Goal: Task Accomplishment & Management: Manage account settings

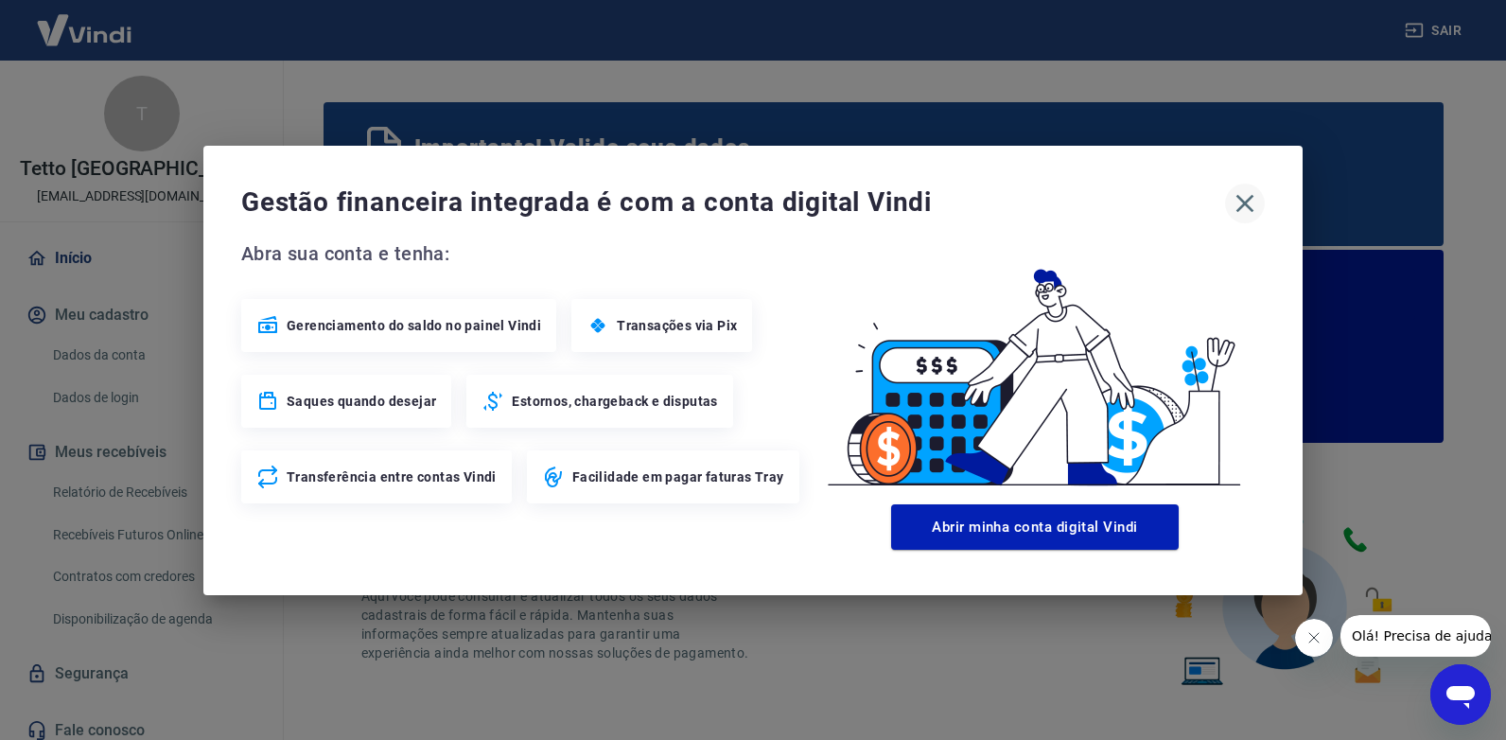
click at [1243, 193] on icon "button" at bounding box center [1245, 203] width 30 height 30
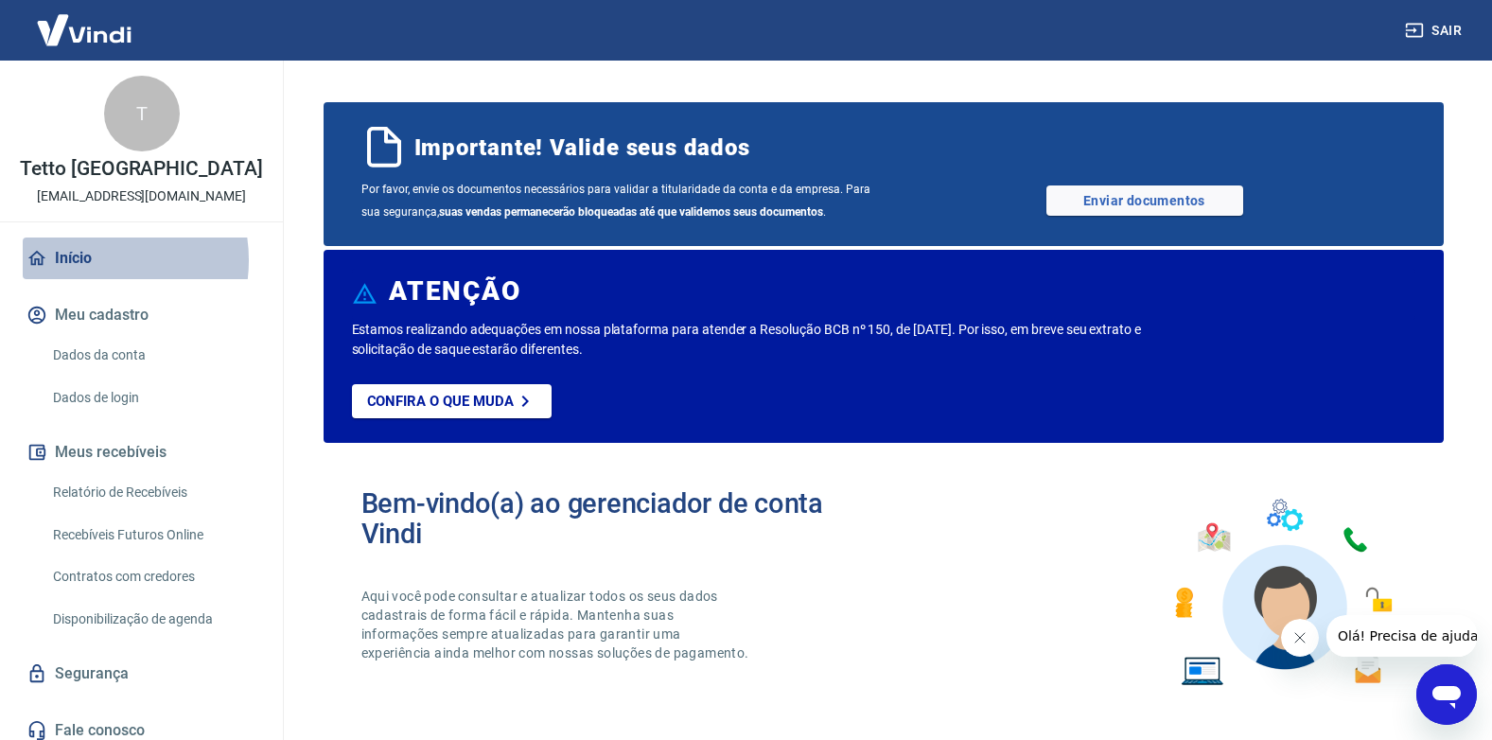
click at [88, 260] on link "Início" at bounding box center [141, 258] width 237 height 42
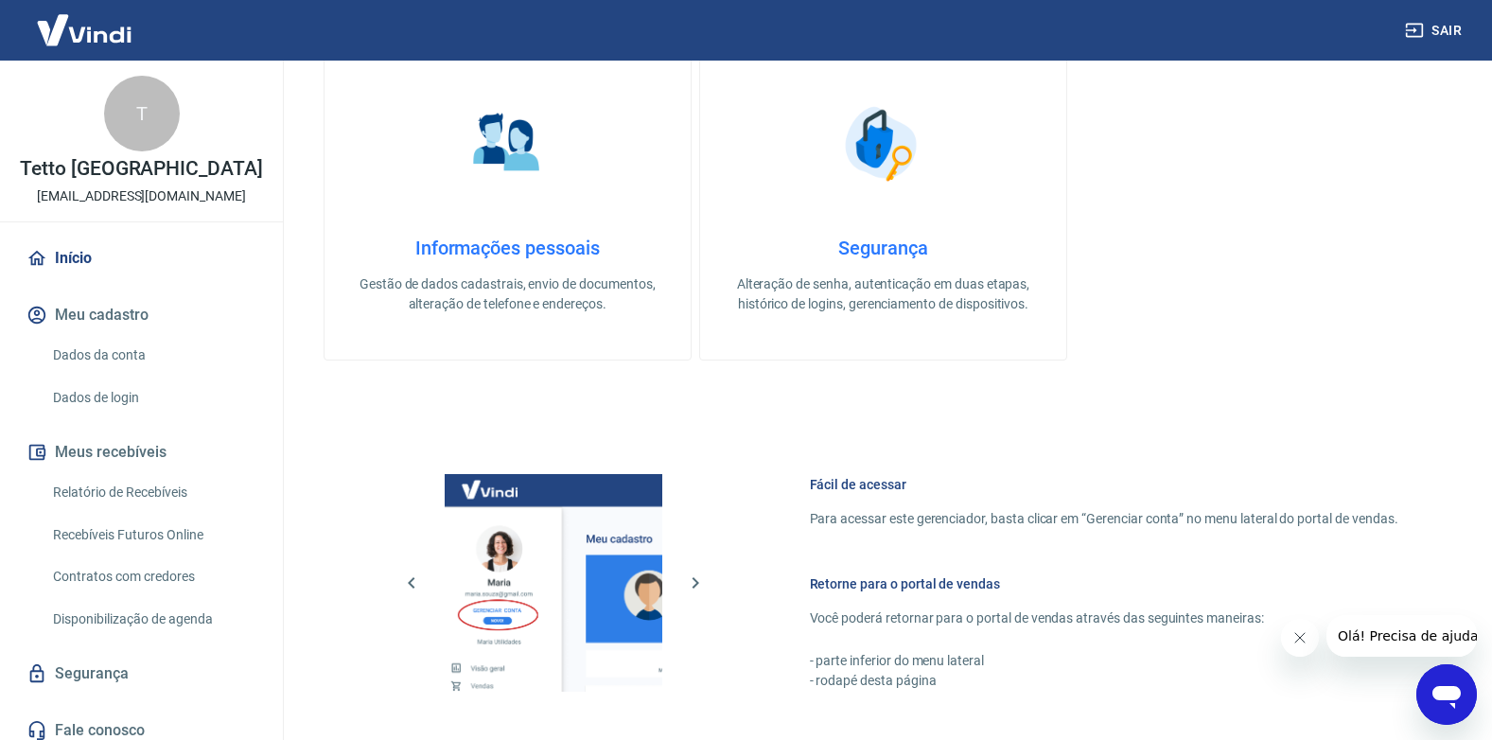
click at [132, 490] on link "Relatório de Recebíveis" at bounding box center [152, 492] width 215 height 39
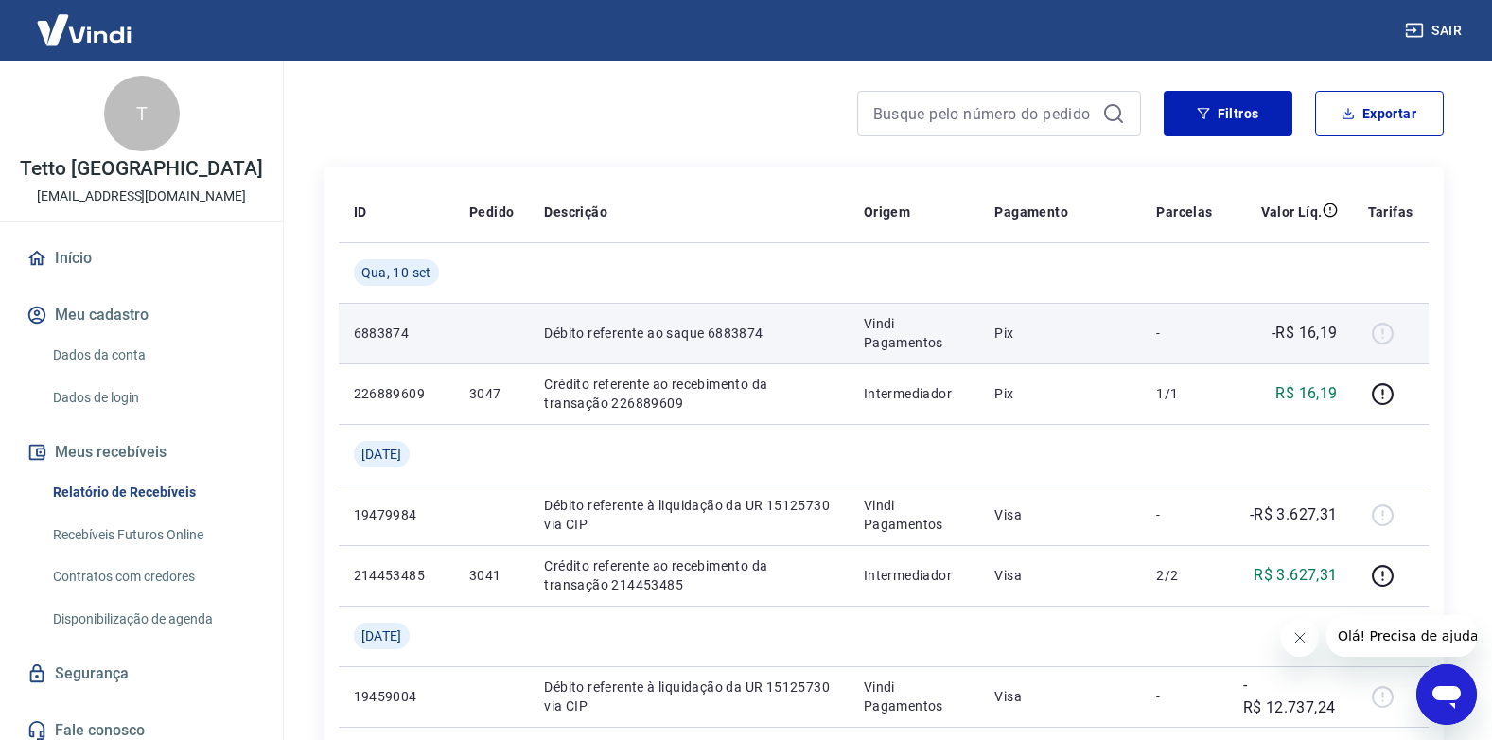
scroll to position [189, 0]
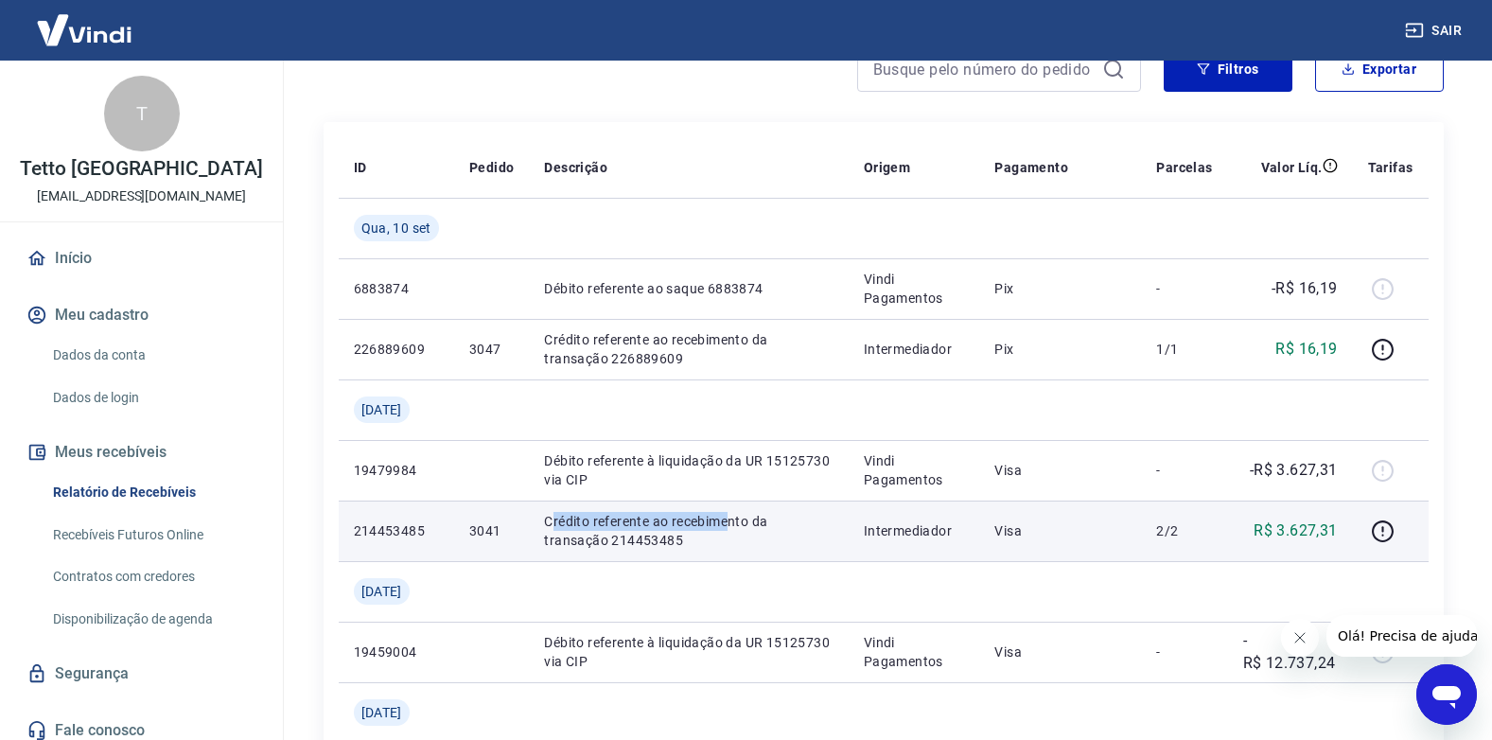
drag, startPoint x: 553, startPoint y: 514, endPoint x: 730, endPoint y: 514, distance: 177.9
click at [730, 514] on p "Crédito referente ao recebimento da transação 214453485" at bounding box center [688, 531] width 289 height 38
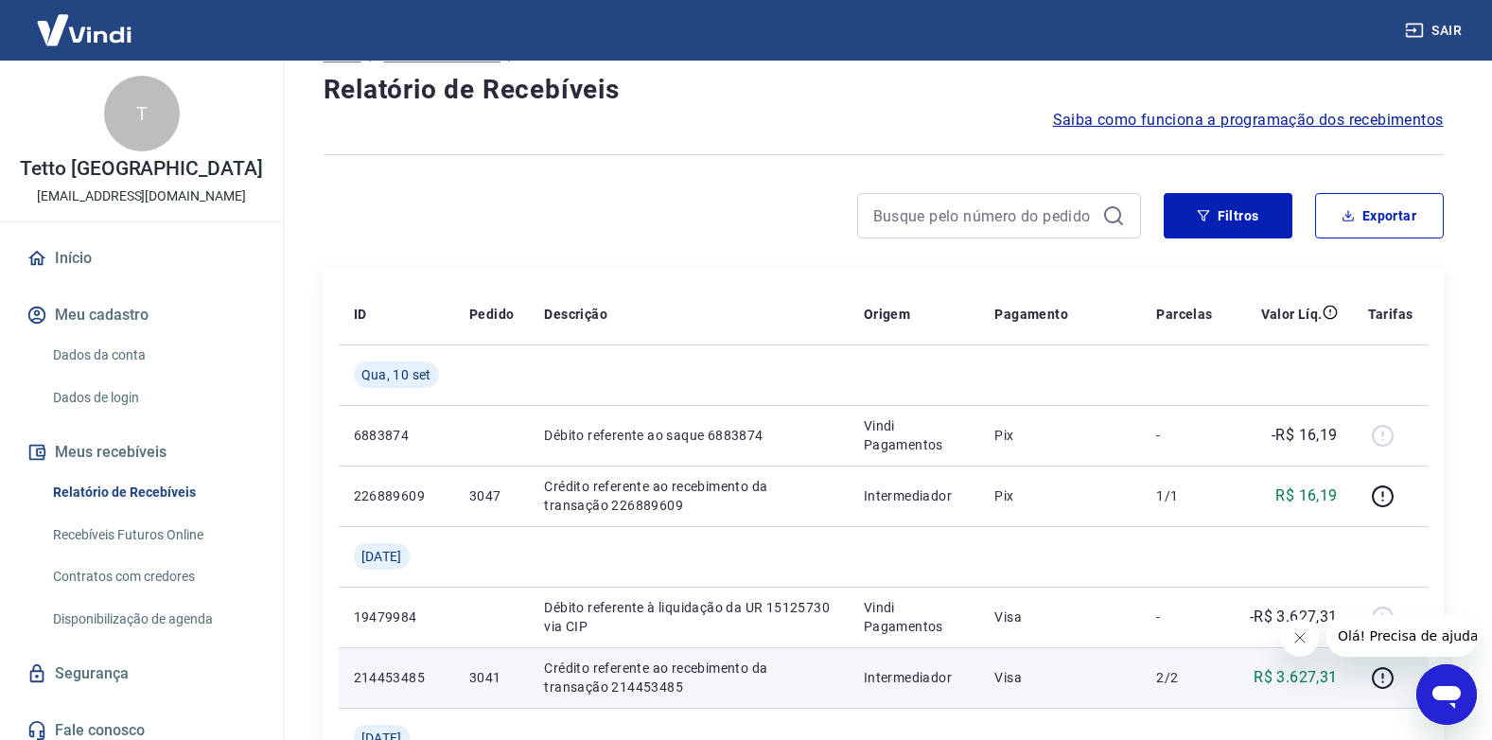
scroll to position [0, 0]
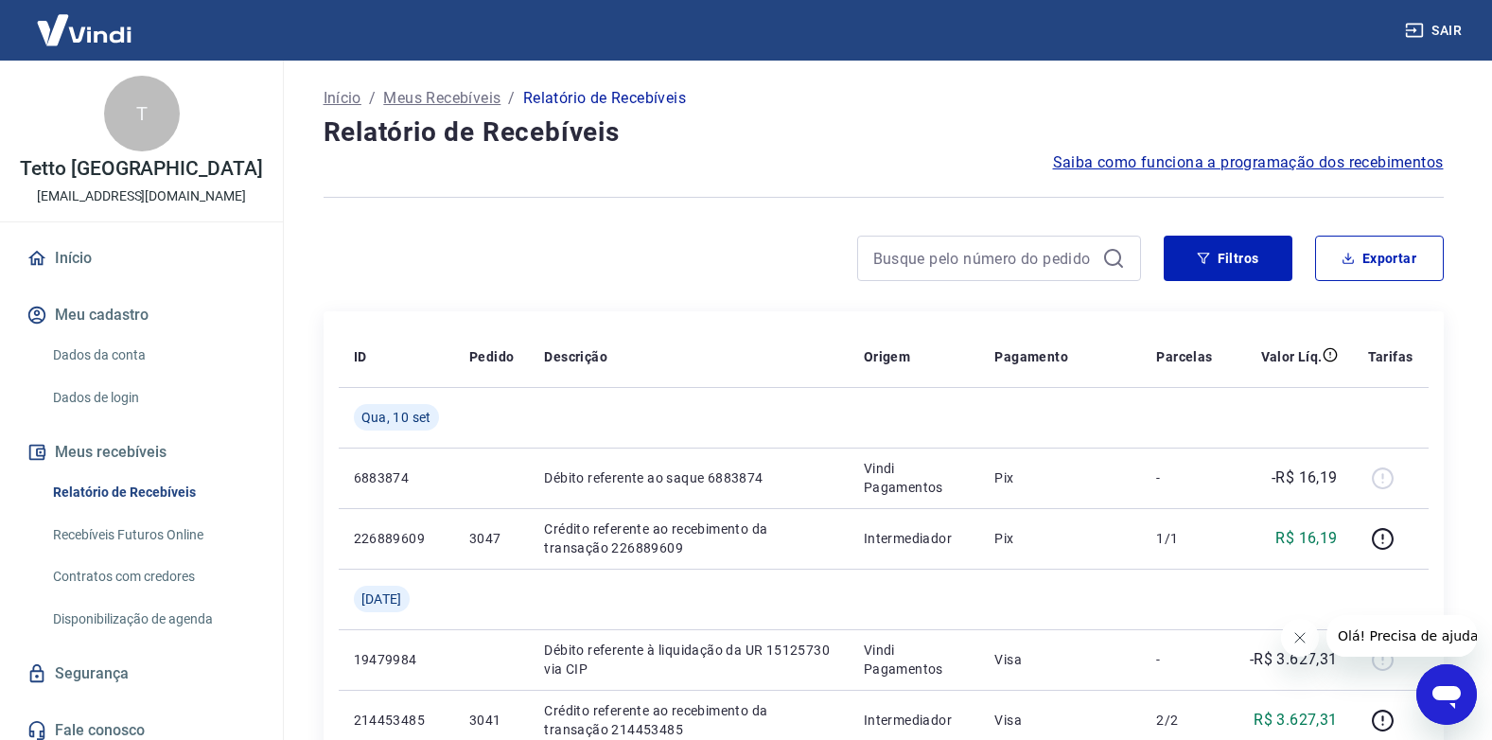
click at [174, 528] on link "Recebíveis Futuros Online" at bounding box center [152, 535] width 215 height 39
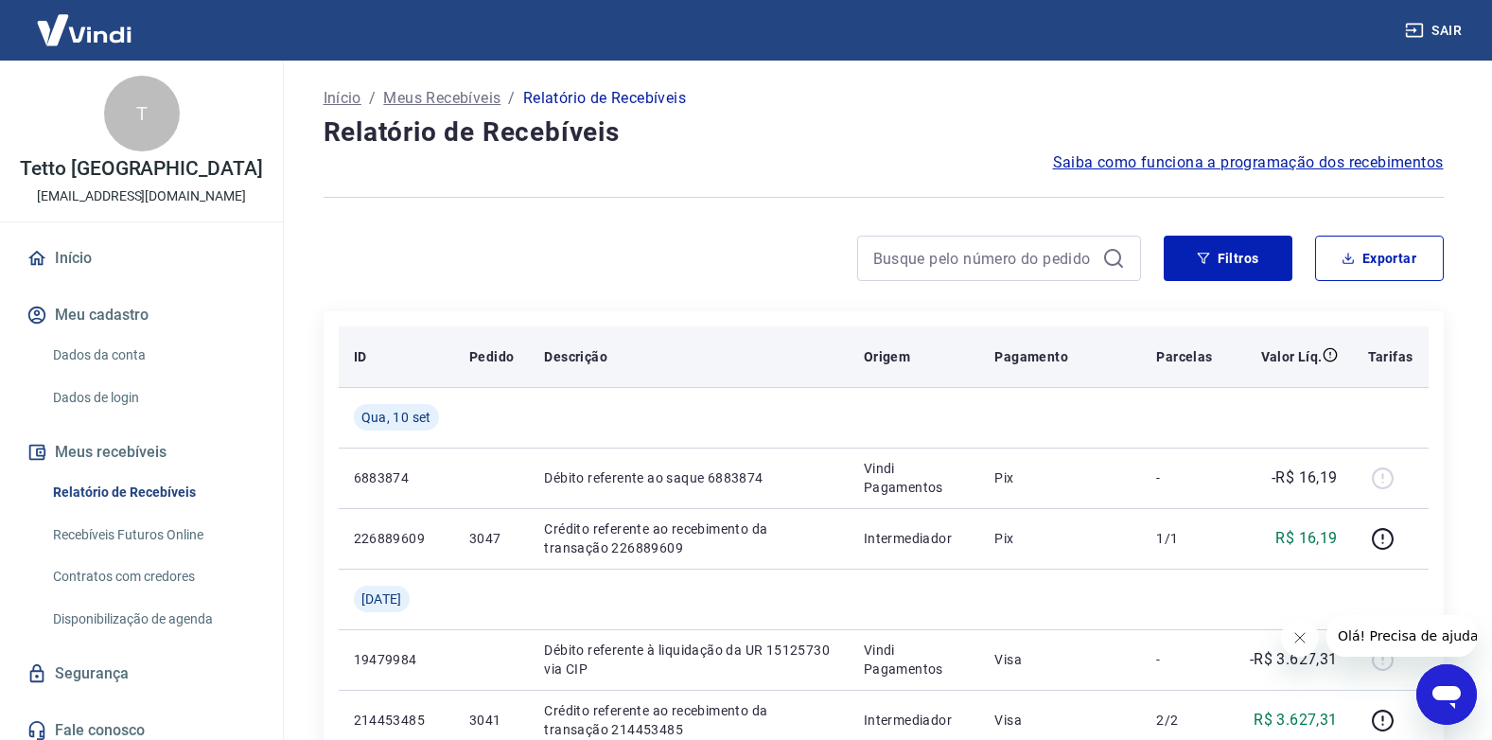
click at [762, 348] on div "Descrição" at bounding box center [688, 356] width 289 height 19
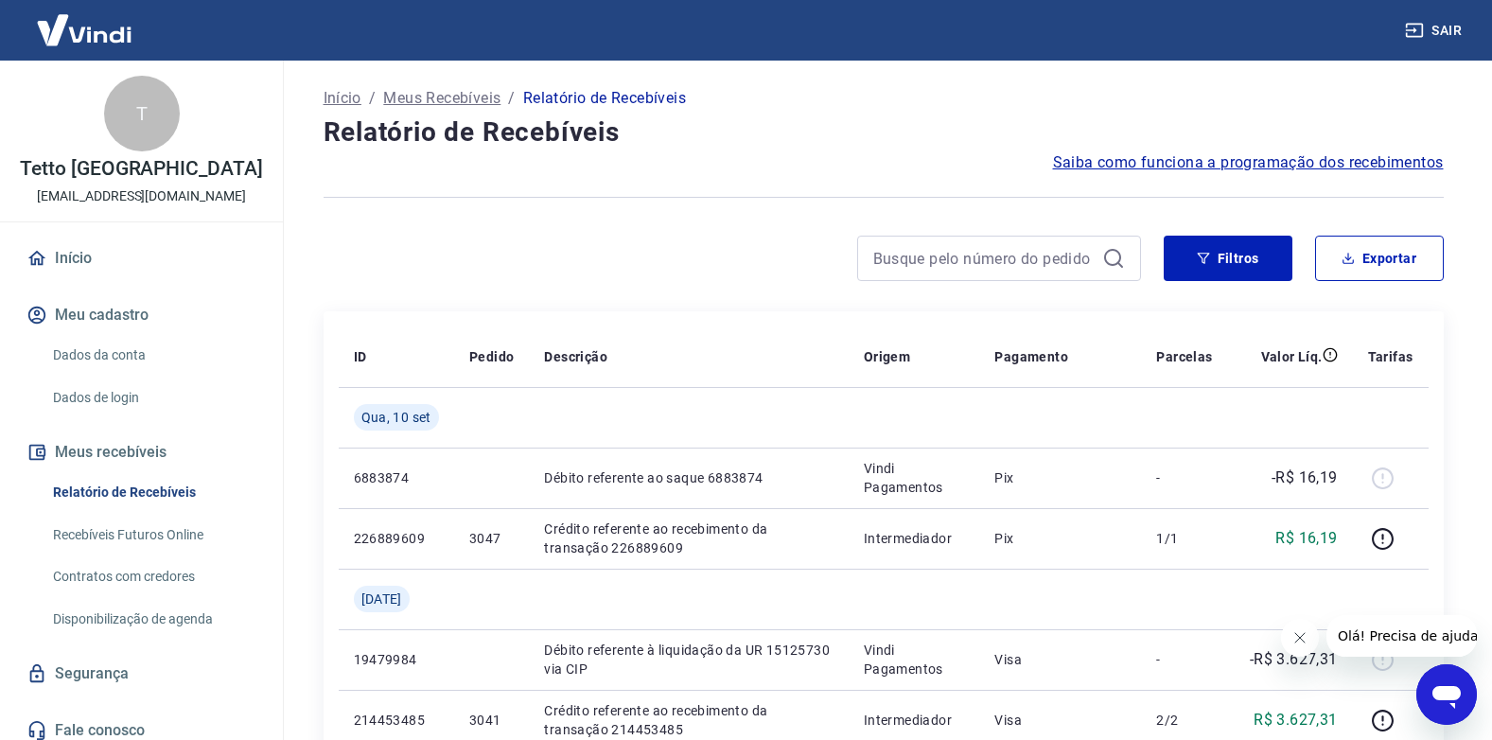
click at [1298, 640] on icon "Fechar mensagem da empresa" at bounding box center [1298, 637] width 15 height 15
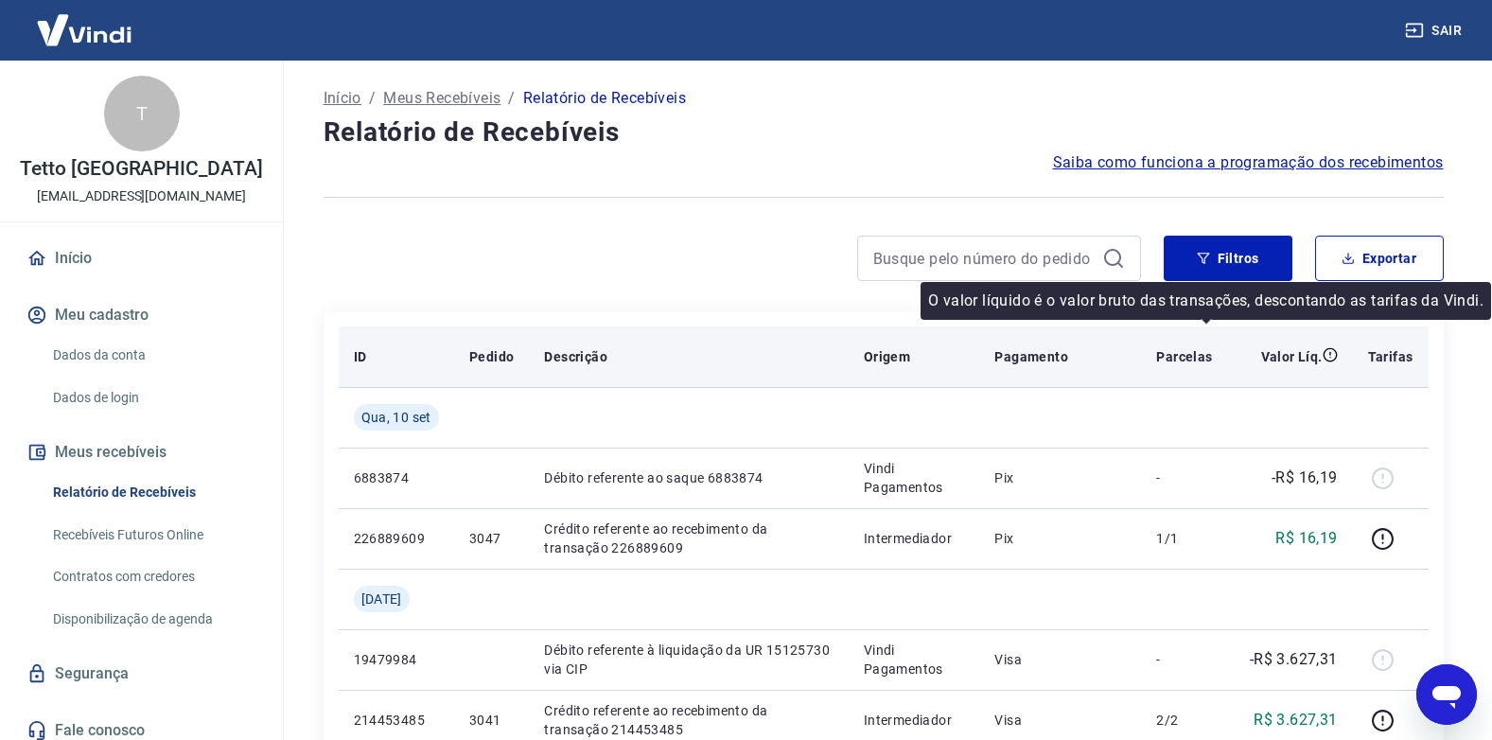
click at [1329, 355] on icon at bounding box center [1330, 354] width 15 height 15
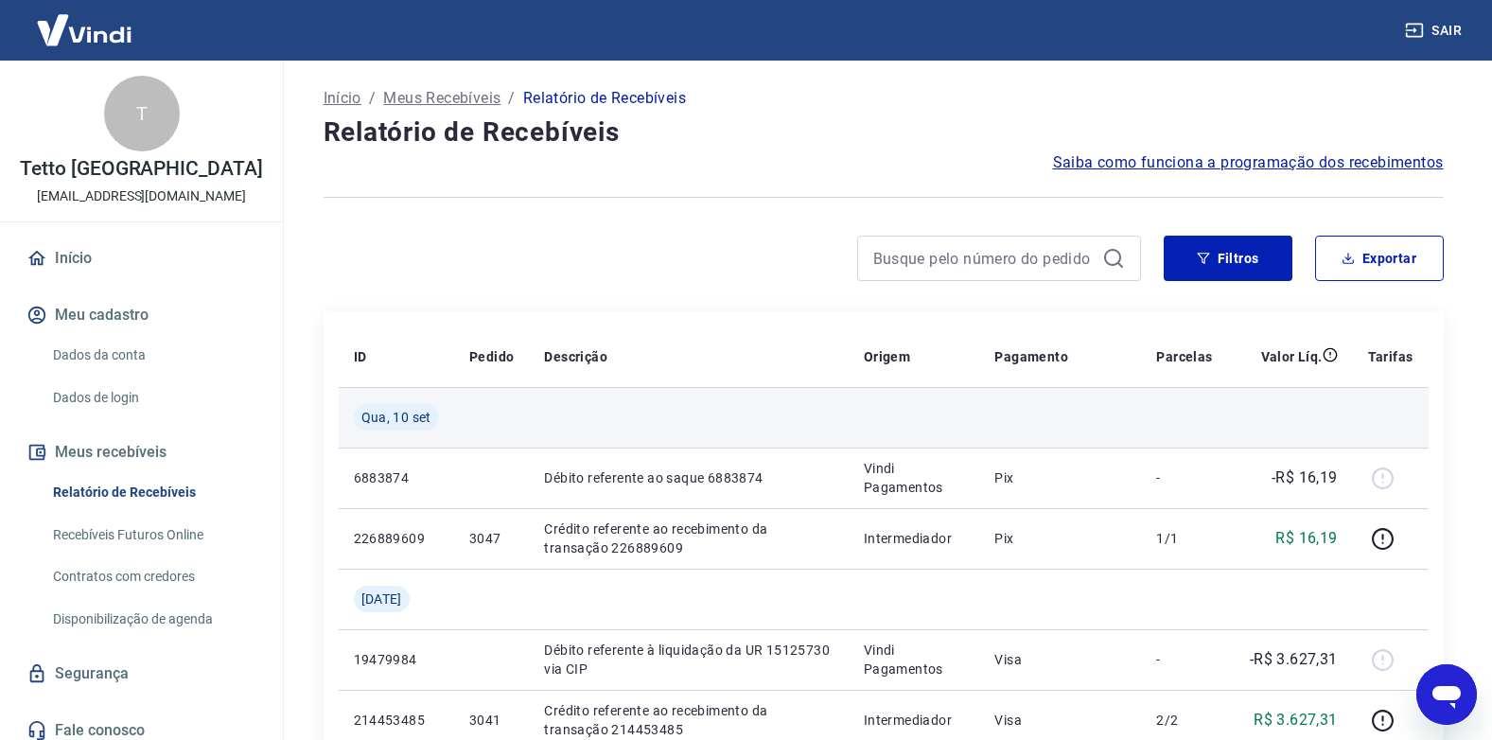
click at [1029, 407] on td at bounding box center [1060, 417] width 162 height 61
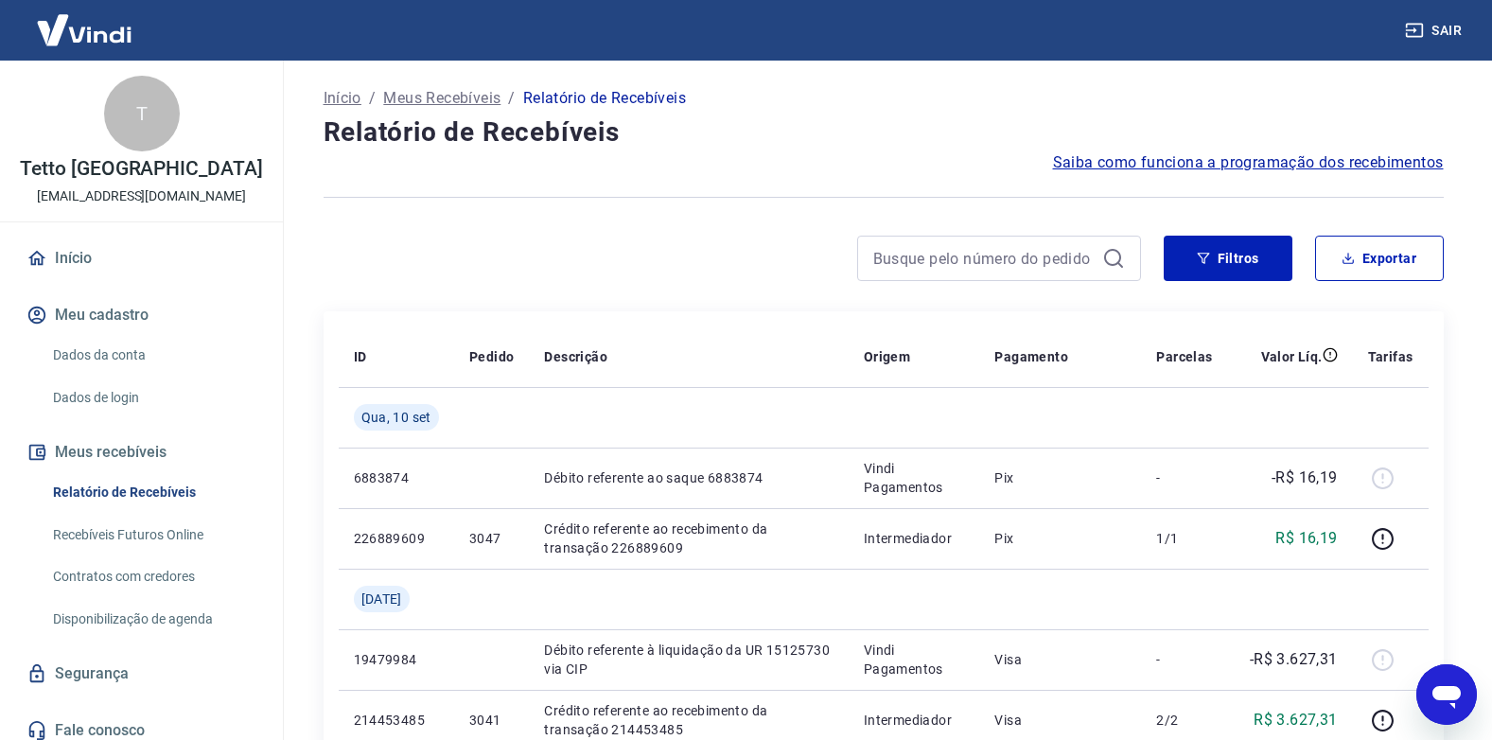
click at [89, 270] on link "Início" at bounding box center [141, 258] width 237 height 42
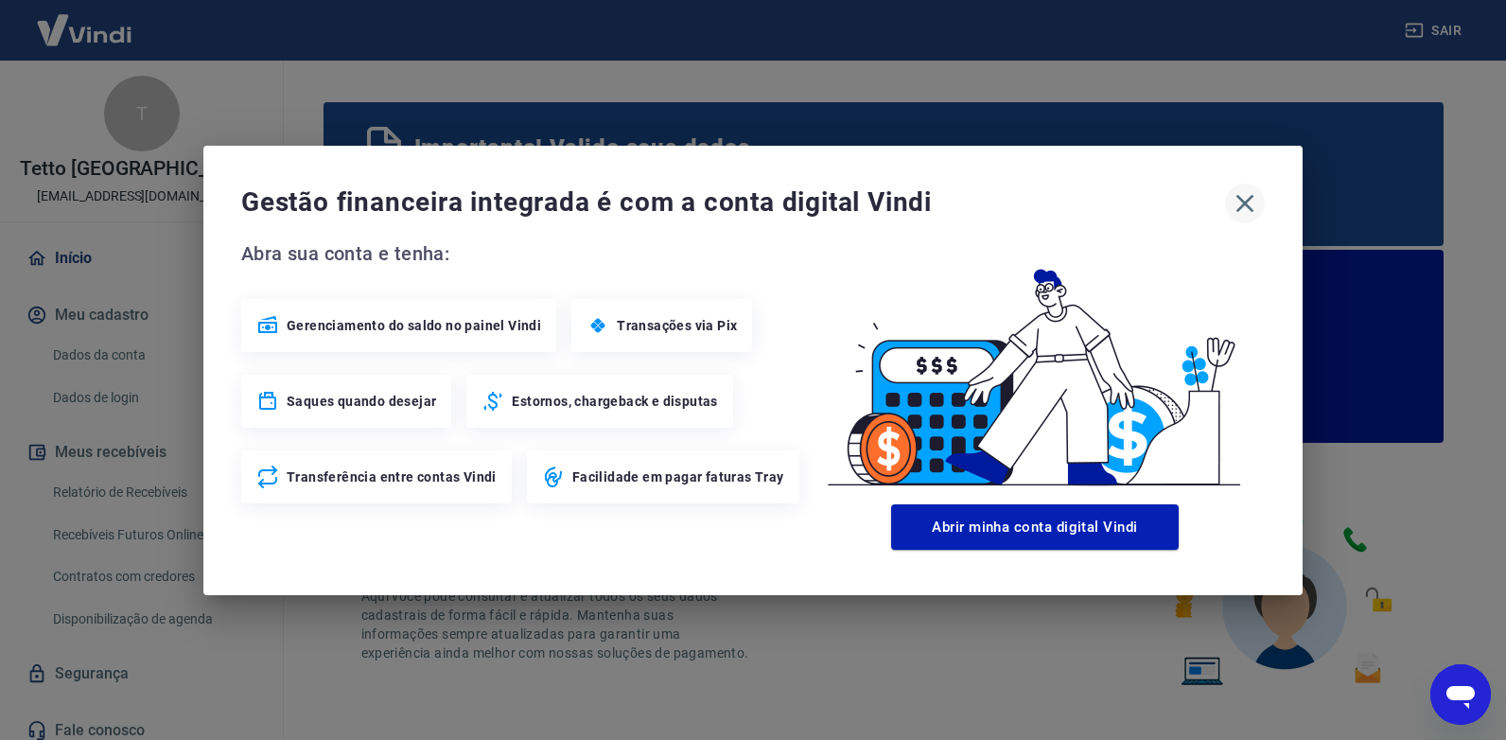
click at [1257, 202] on icon "button" at bounding box center [1245, 203] width 30 height 30
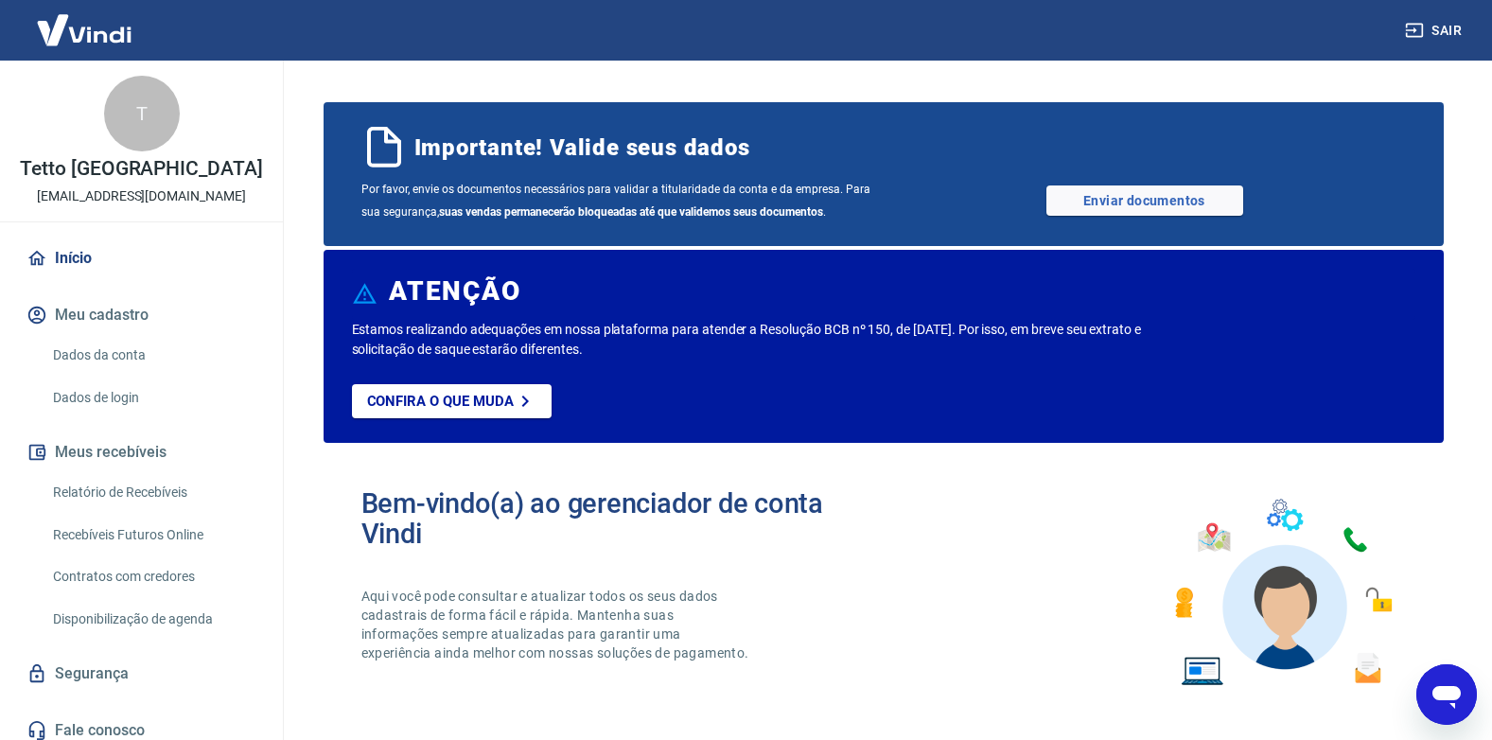
click at [128, 490] on link "Relatório de Recebíveis" at bounding box center [152, 492] width 215 height 39
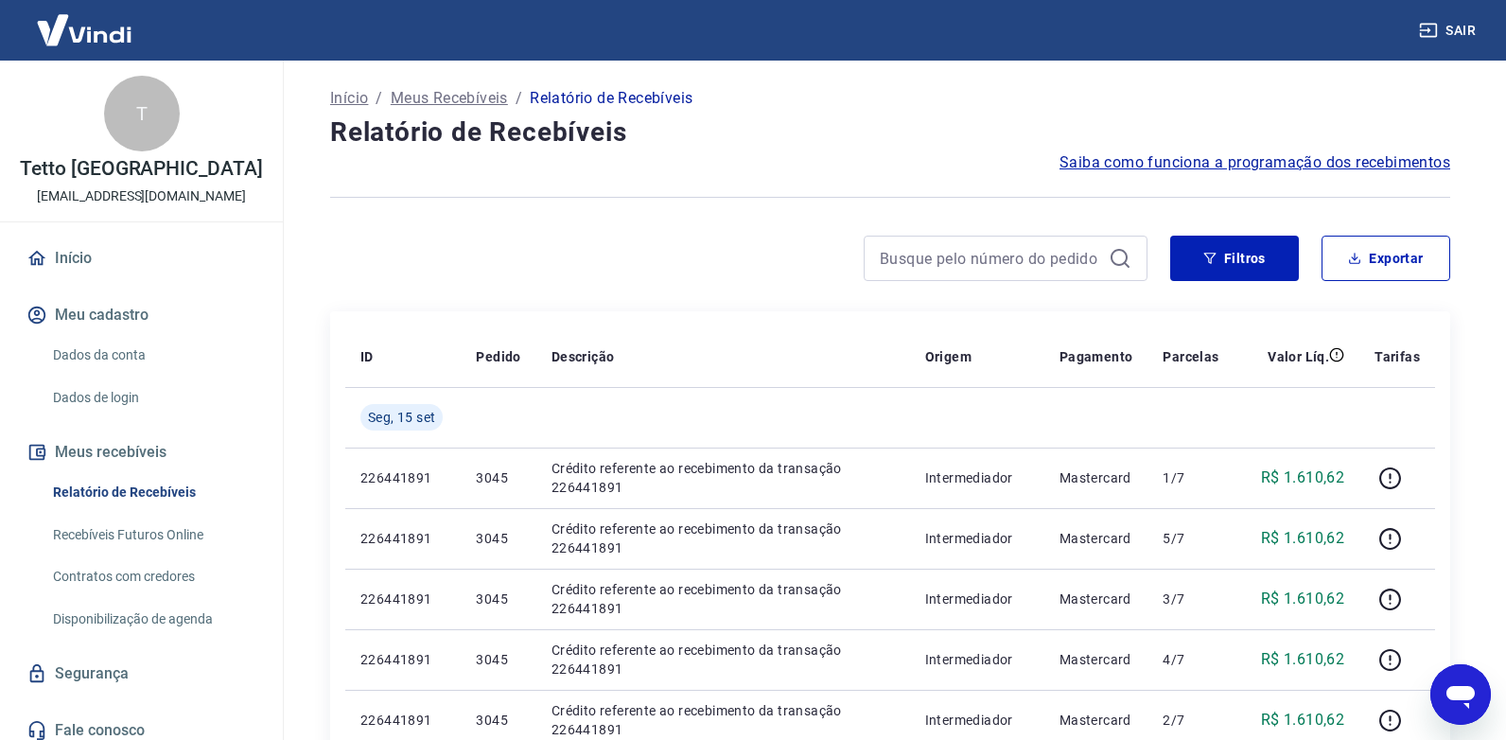
click at [144, 517] on link "Recebíveis Futuros Online" at bounding box center [152, 535] width 215 height 39
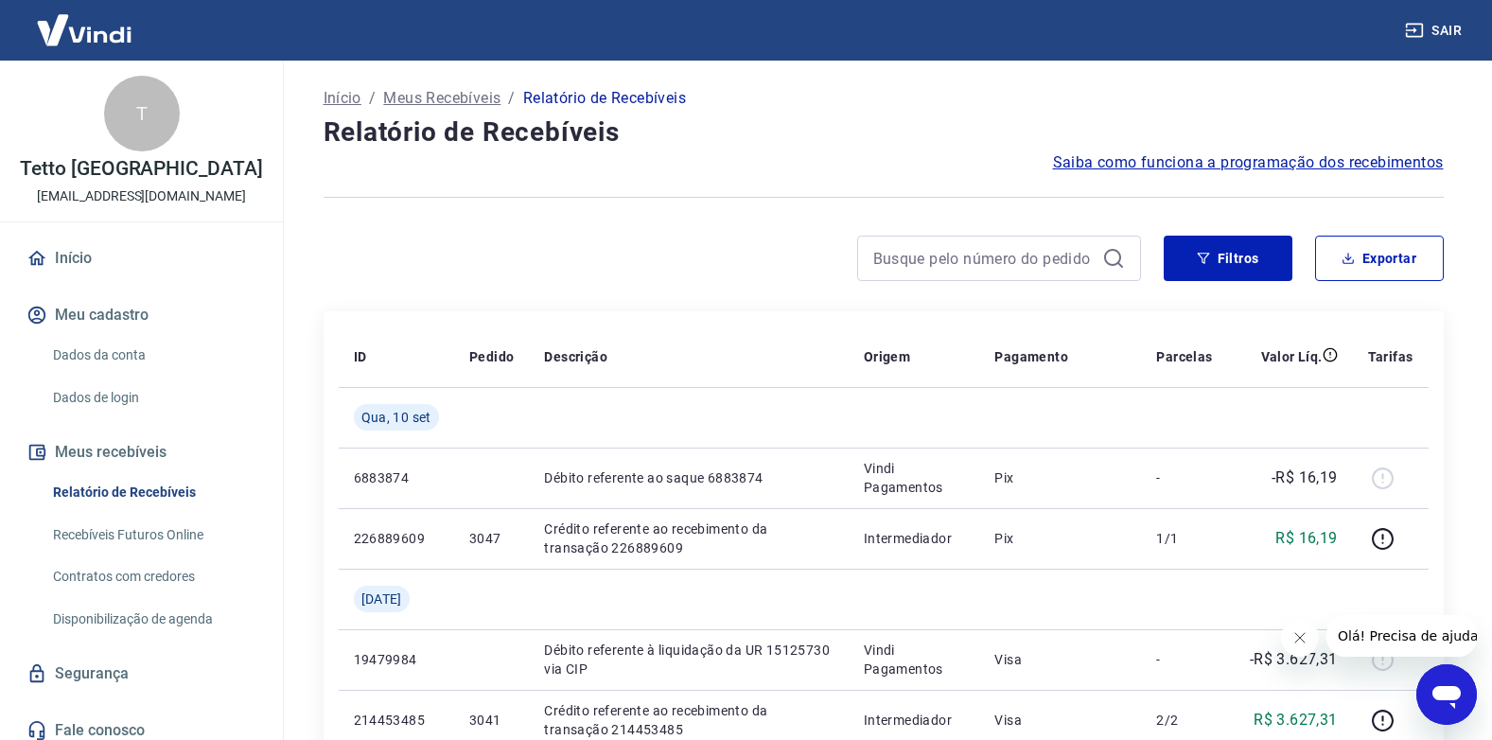
click at [169, 537] on link "Recebíveis Futuros Online" at bounding box center [152, 535] width 215 height 39
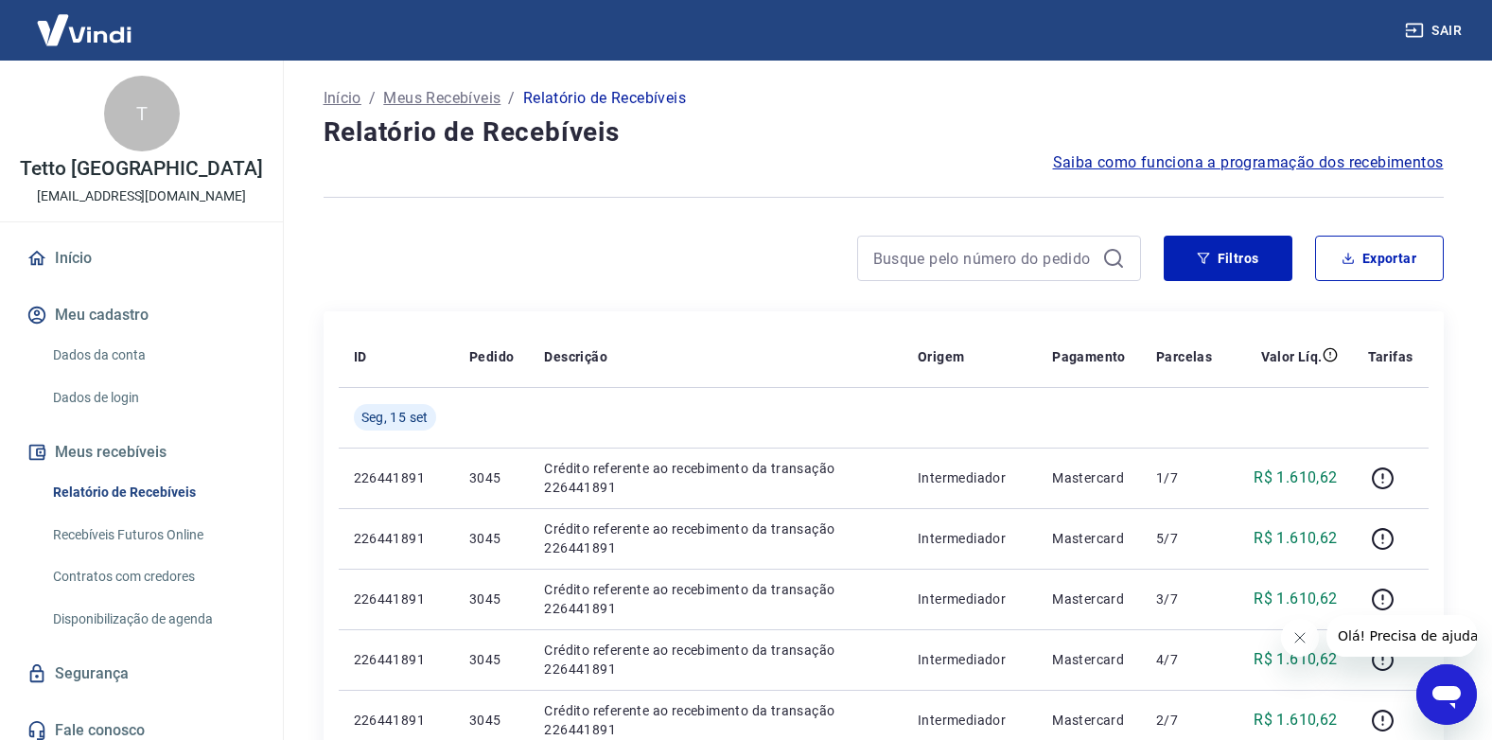
click at [61, 245] on link "Início" at bounding box center [141, 258] width 237 height 42
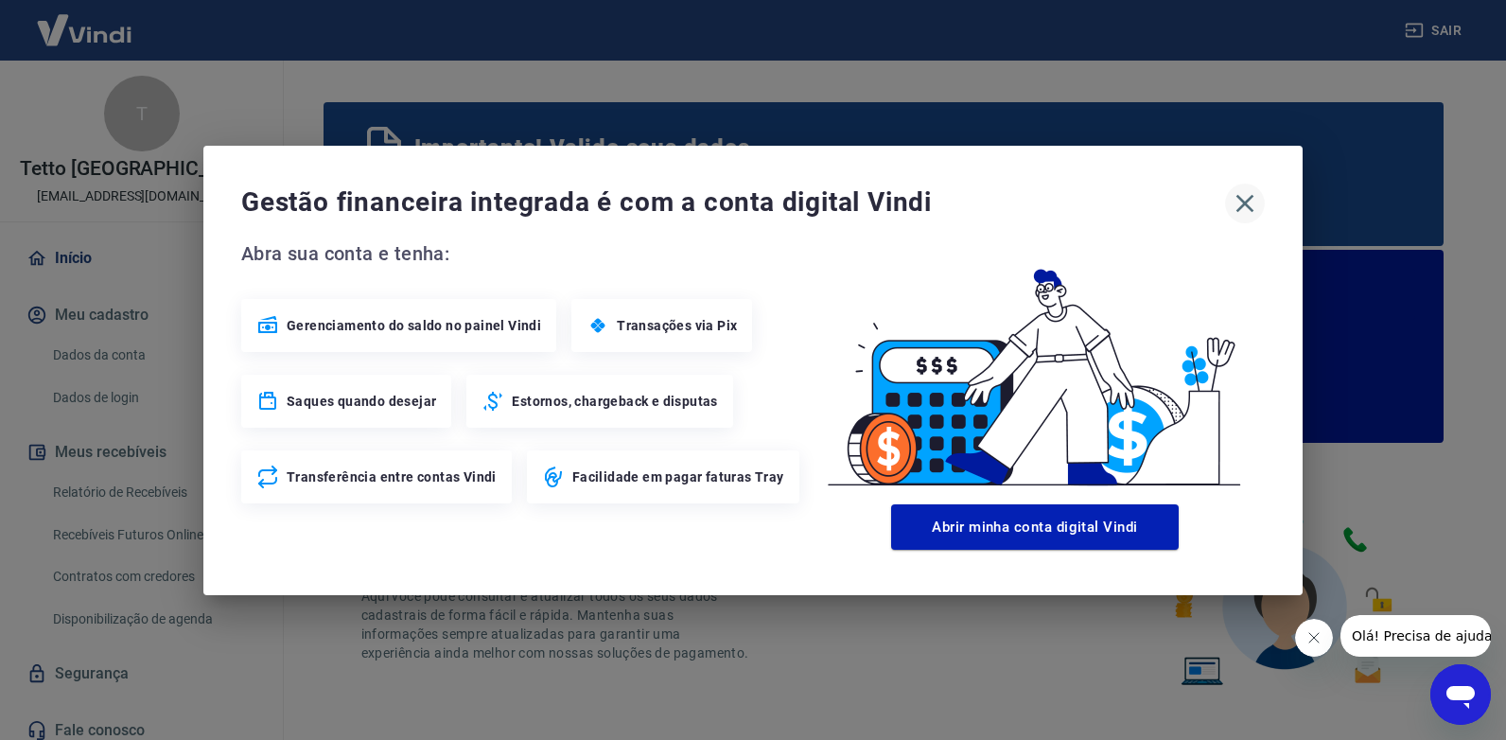
click at [1238, 208] on icon "button" at bounding box center [1246, 203] width 18 height 18
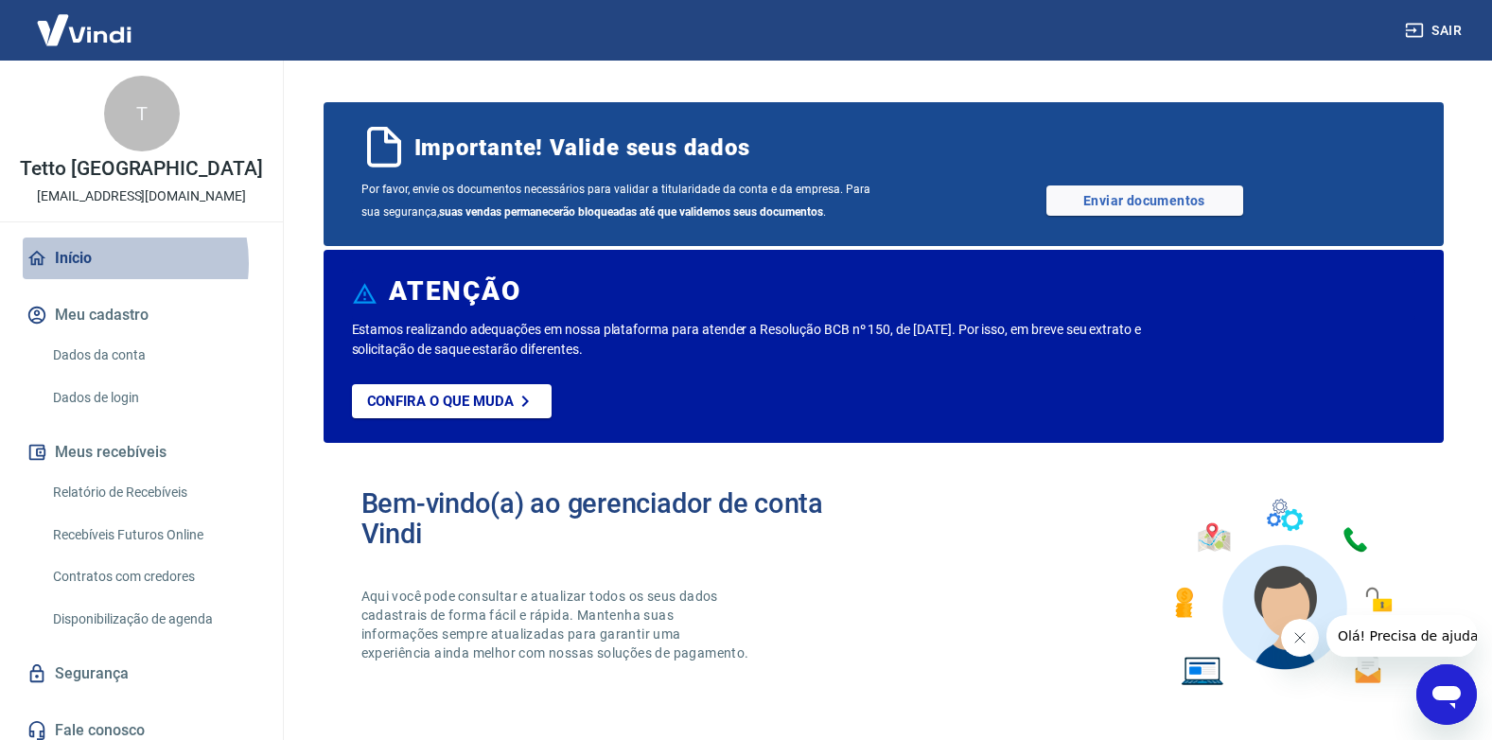
click at [97, 263] on link "Início" at bounding box center [141, 258] width 237 height 42
click at [136, 493] on link "Relatório de Recebíveis" at bounding box center [152, 492] width 215 height 39
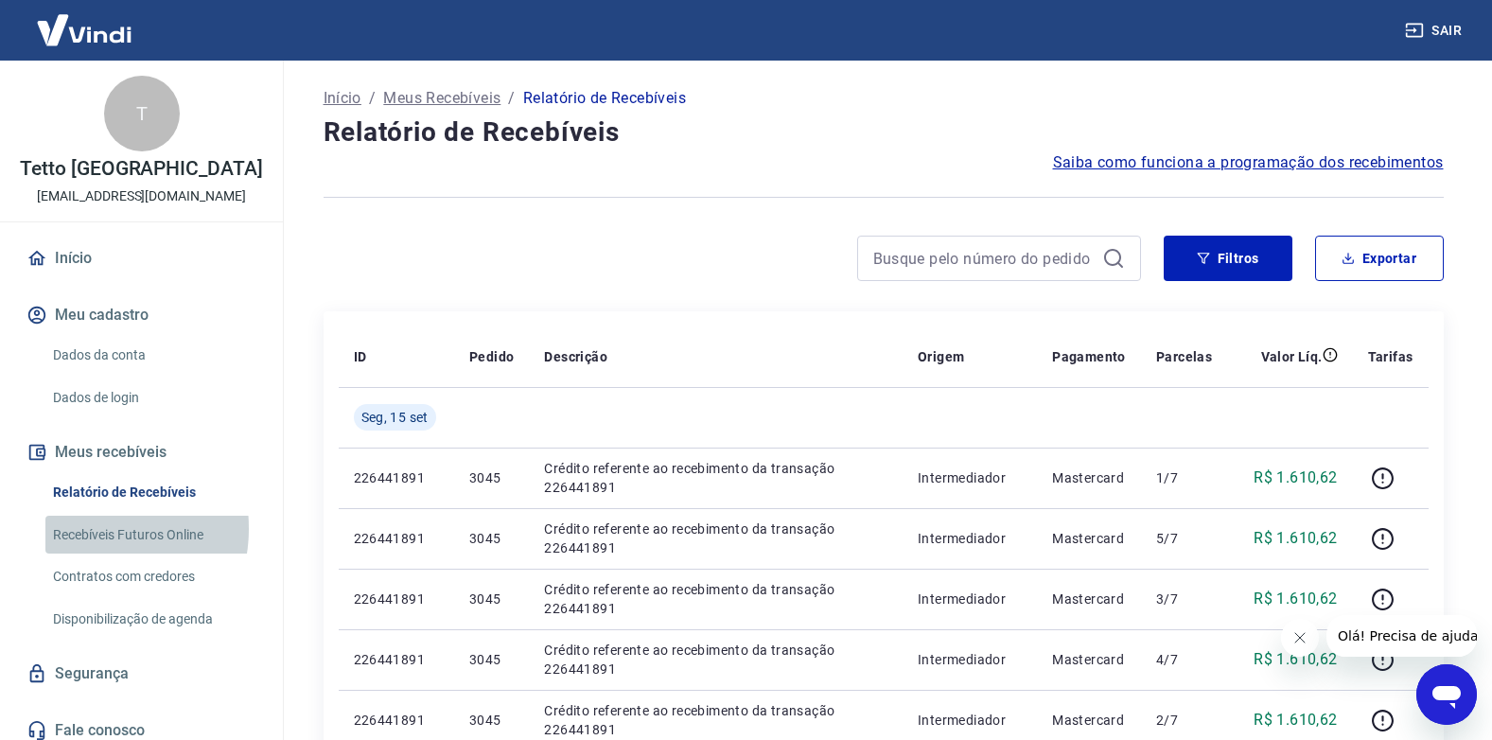
click at [90, 528] on link "Recebíveis Futuros Online" at bounding box center [152, 535] width 215 height 39
click at [180, 540] on link "Recebíveis Futuros Online" at bounding box center [152, 535] width 215 height 39
